Goal: Task Accomplishment & Management: Use online tool/utility

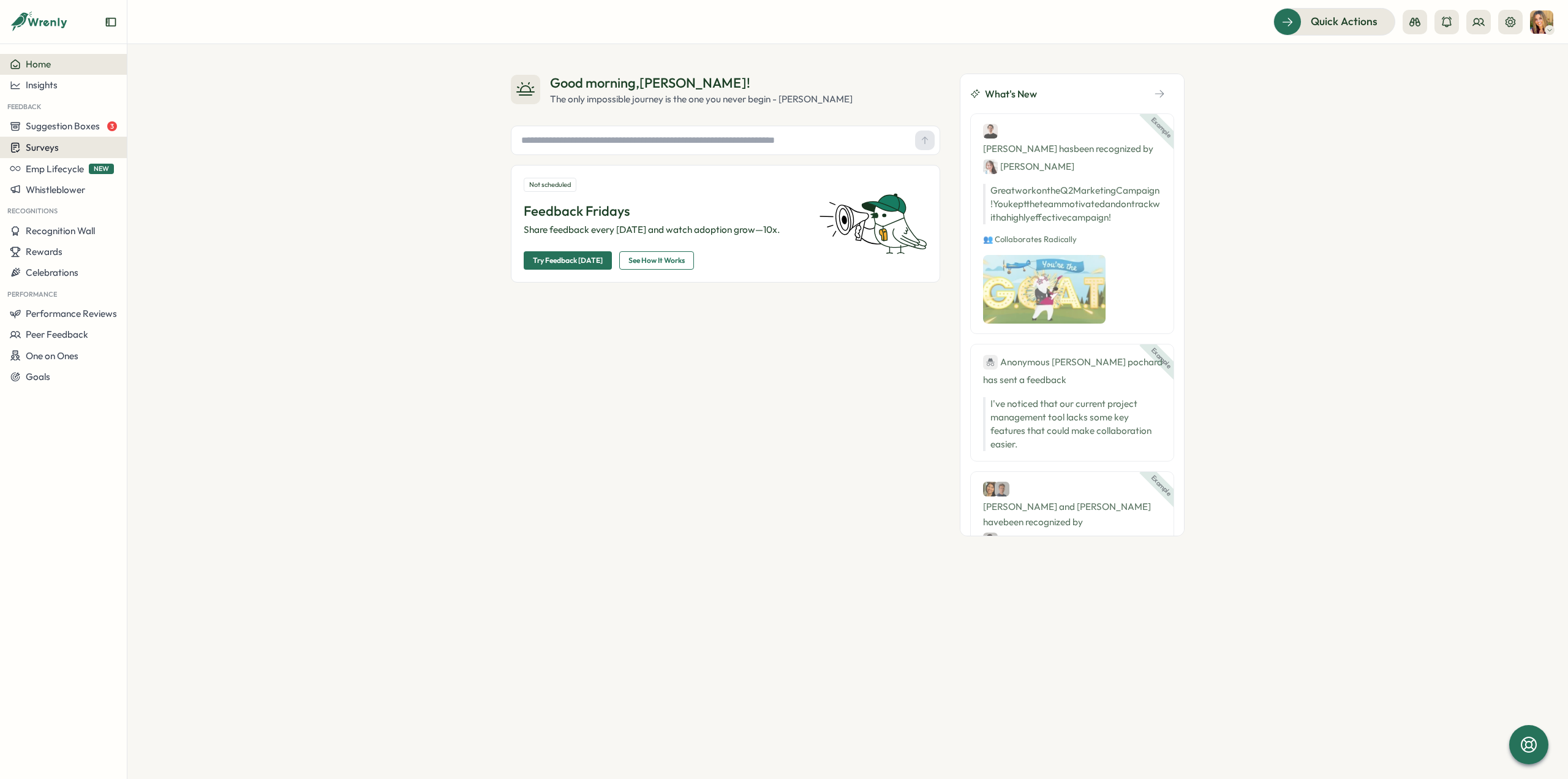
click at [37, 148] on span "Surveys" at bounding box center [42, 148] width 33 height 12
click at [171, 130] on div "Insights" at bounding box center [175, 124] width 91 height 13
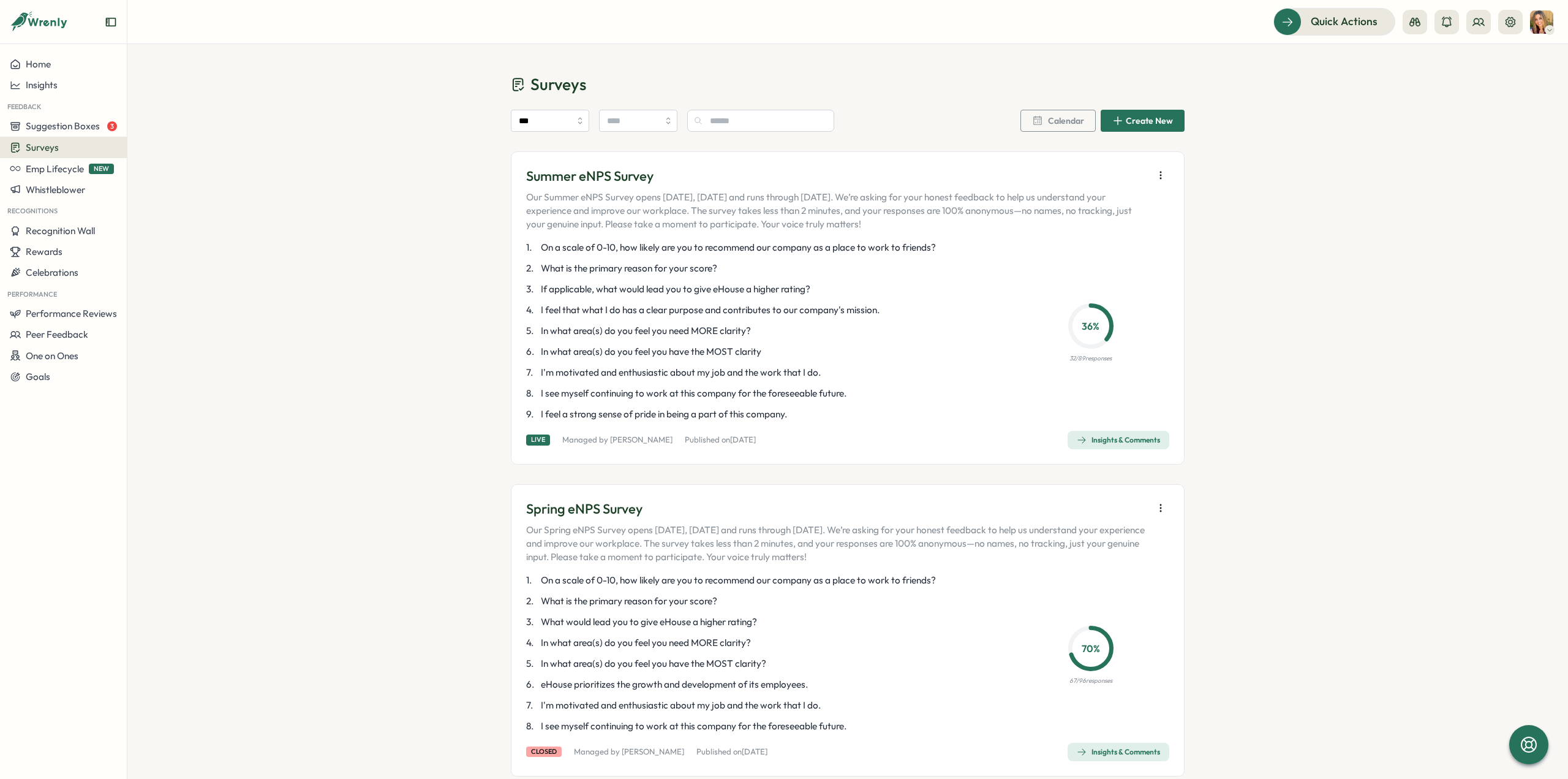
click at [1159, 173] on icon "button" at bounding box center [1160, 175] width 12 height 12
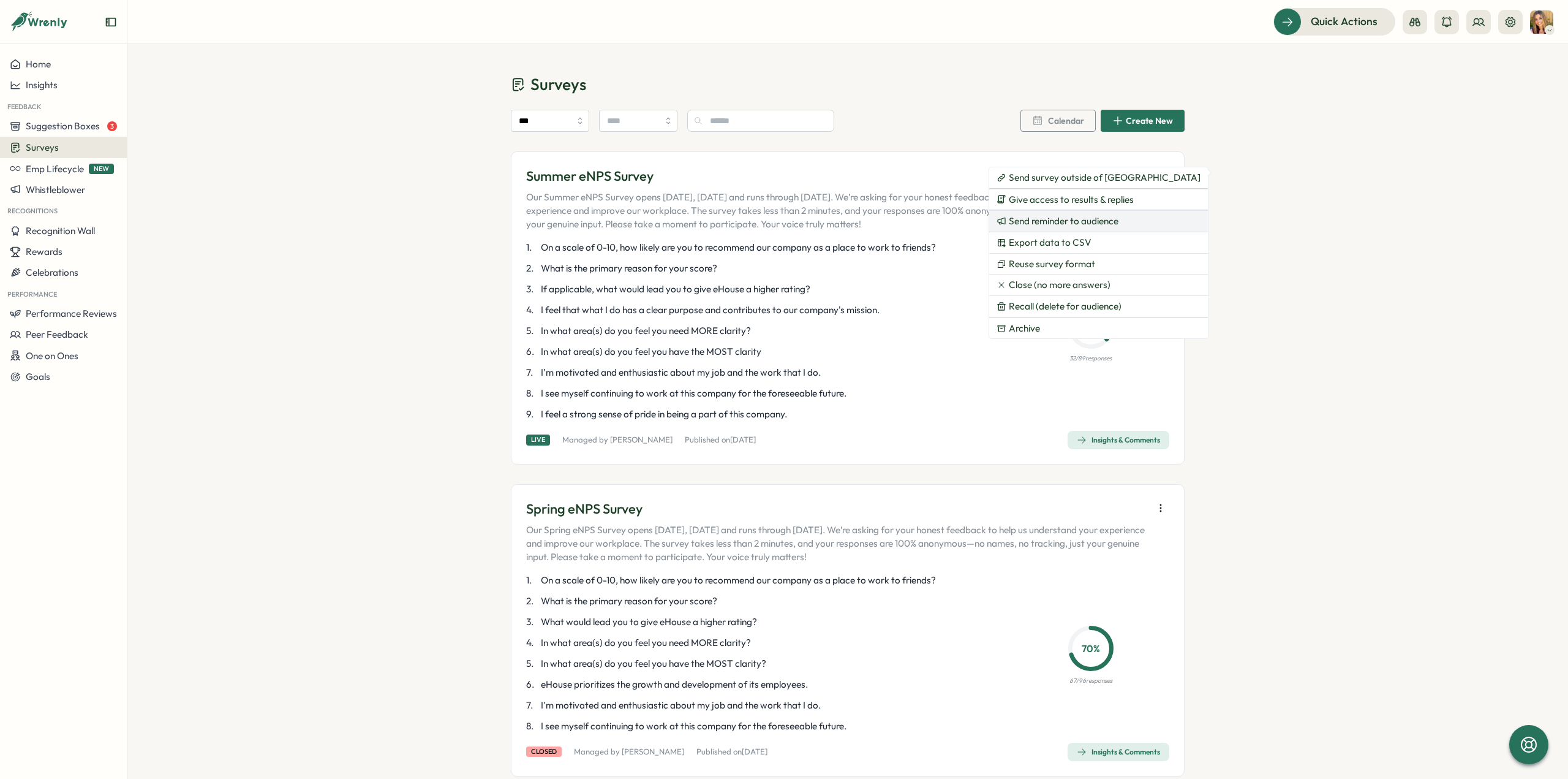
click at [1090, 219] on span "Send reminder to audience" at bounding box center [1063, 221] width 110 height 11
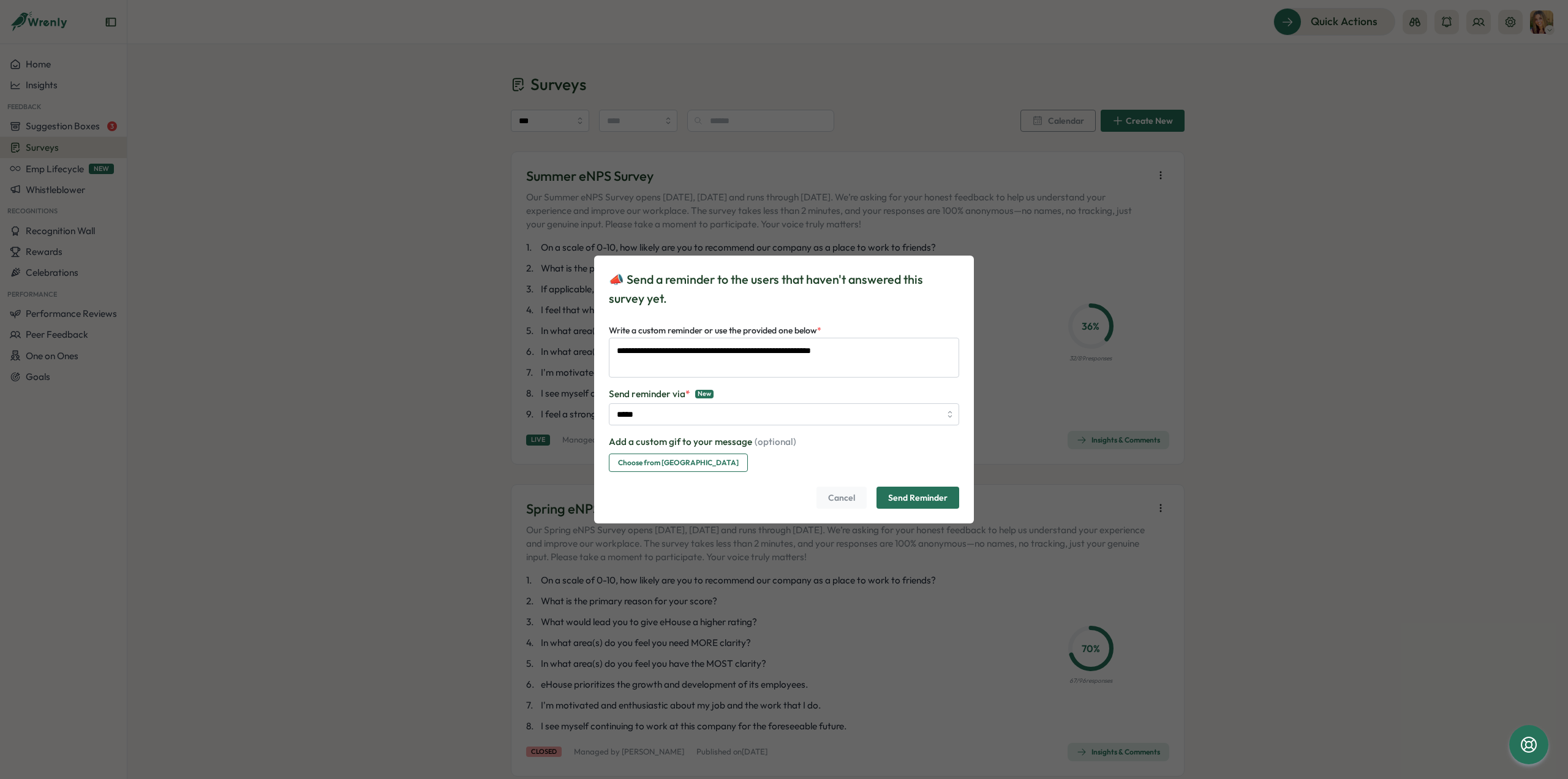
click at [634, 467] on span "Choose from [GEOGRAPHIC_DATA]" at bounding box center [679, 463] width 121 height 17
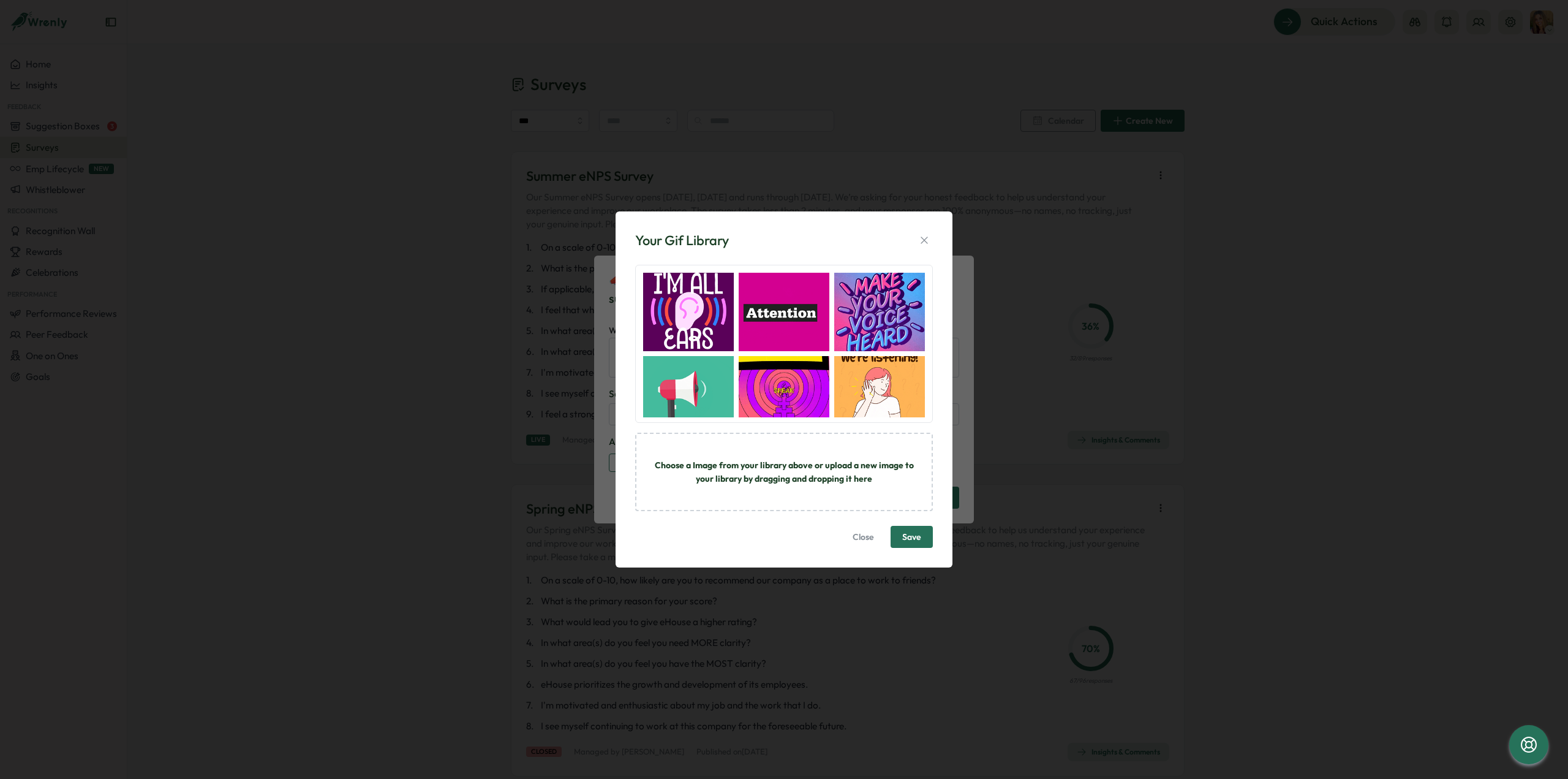
click at [777, 370] on img "button" at bounding box center [784, 395] width 90 height 78
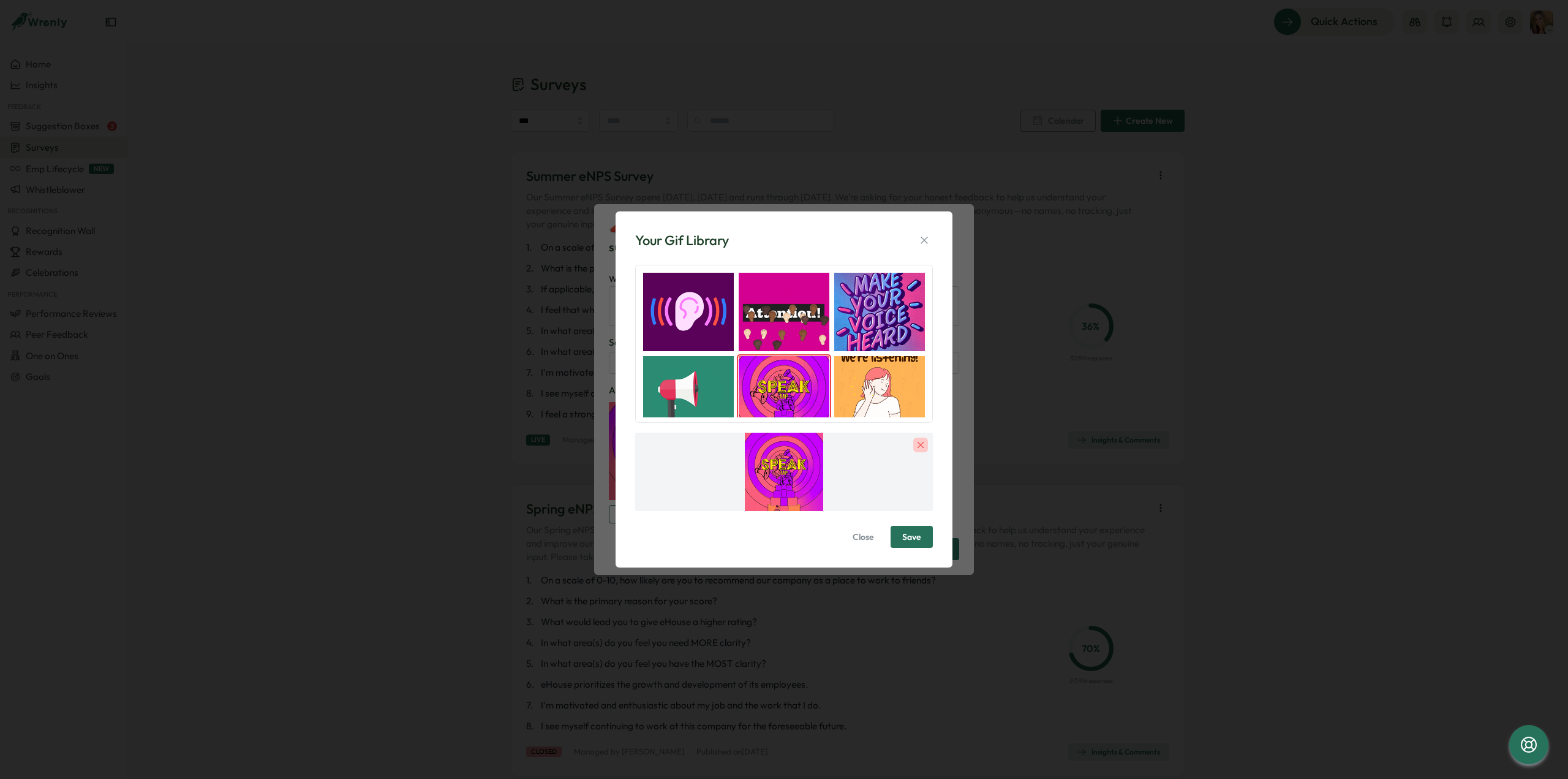
click at [916, 533] on span "Save" at bounding box center [912, 536] width 19 height 8
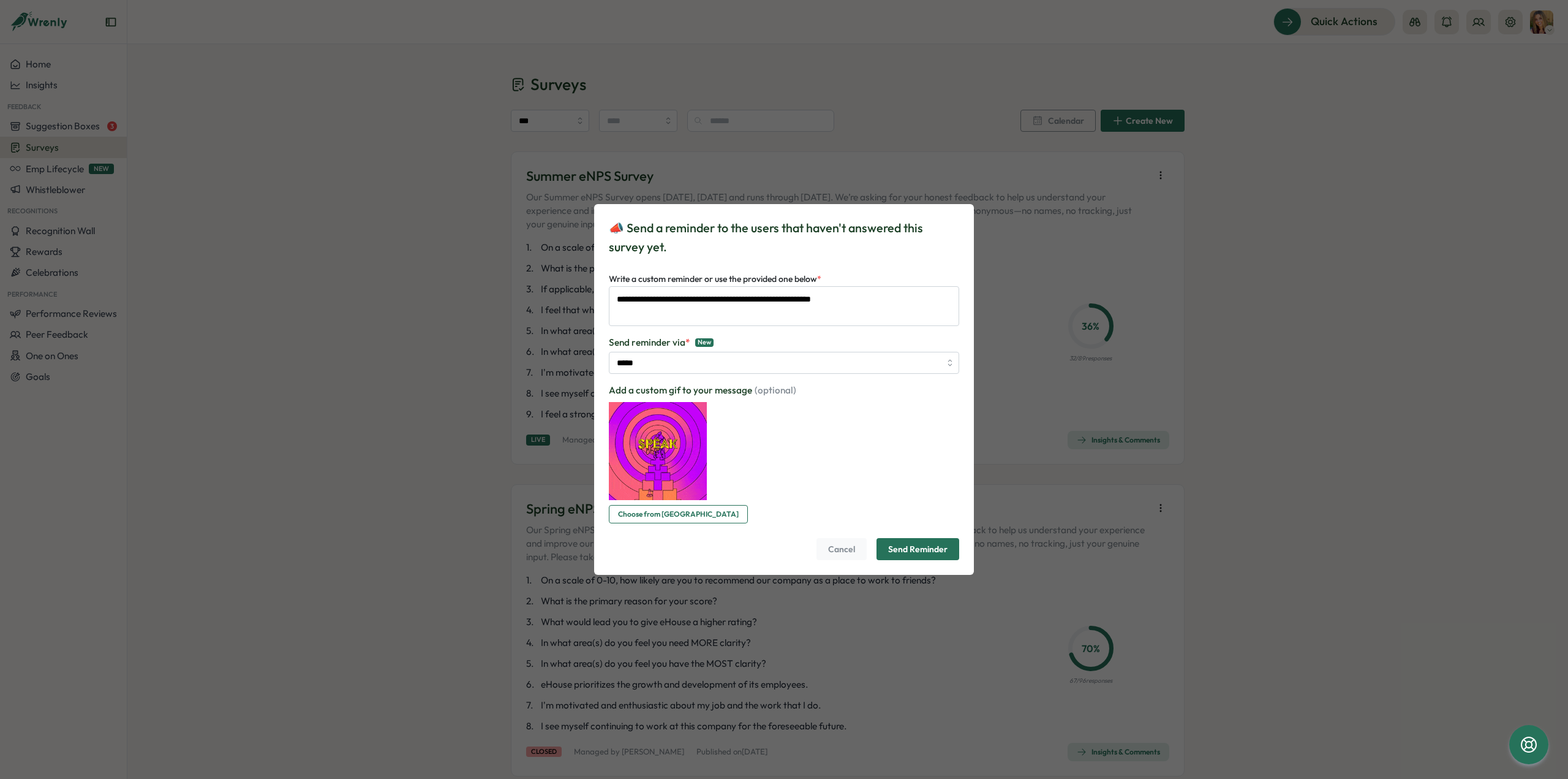
click at [916, 550] on span "Send Reminder" at bounding box center [918, 549] width 60 height 21
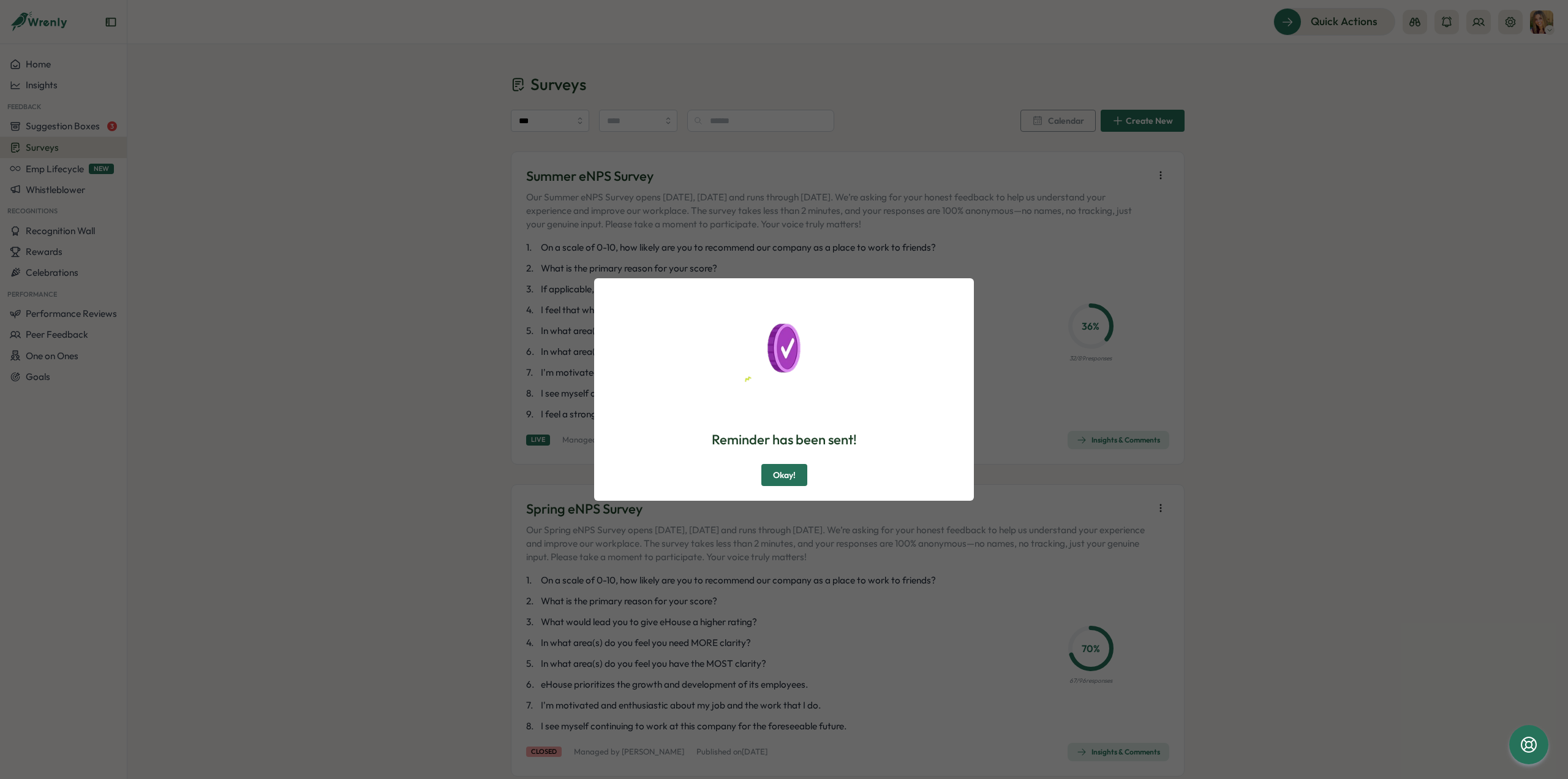
click at [779, 472] on span "Okay!" at bounding box center [784, 475] width 22 height 21
